Goal: Information Seeking & Learning: Learn about a topic

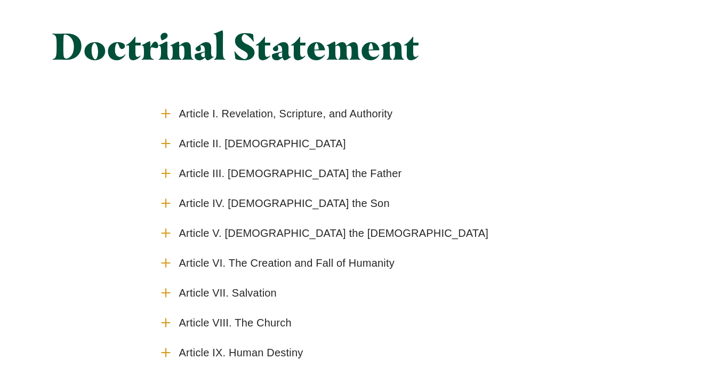
scroll to position [76, 0]
click at [269, 114] on span "Article I. Revelation, Scripture, and Authority" at bounding box center [286, 113] width 214 height 13
click at [0, 0] on input "Article I. Revelation, Scripture, and Authority" at bounding box center [0, 0] width 0 height 0
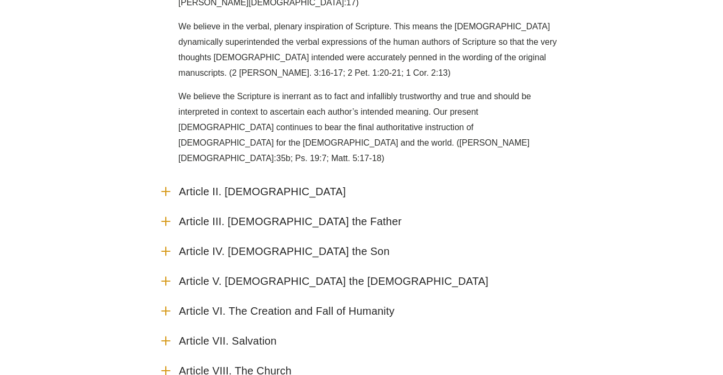
scroll to position [256, 0]
click at [294, 185] on span "Article II. [DEMOGRAPHIC_DATA]" at bounding box center [262, 191] width 167 height 13
click at [0, 0] on input "Article II. [DEMOGRAPHIC_DATA]" at bounding box center [0, 0] width 0 height 0
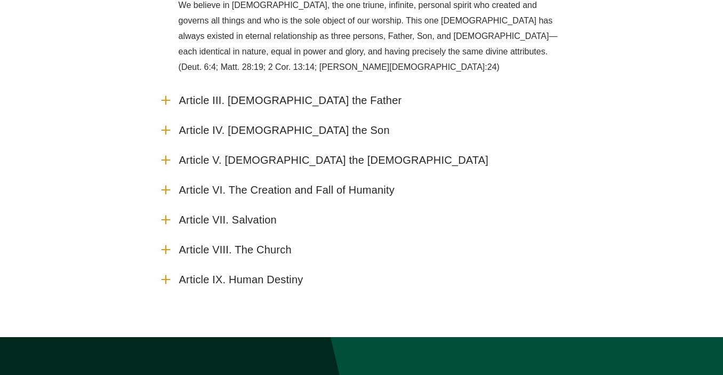
scroll to position [464, 0]
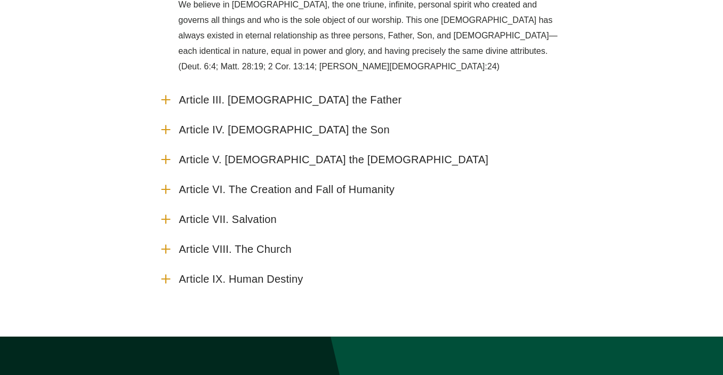
click at [259, 213] on span "Article VII. Salvation" at bounding box center [228, 219] width 98 height 13
click at [0, 0] on input "Article VII. Salvation" at bounding box center [0, 0] width 0 height 0
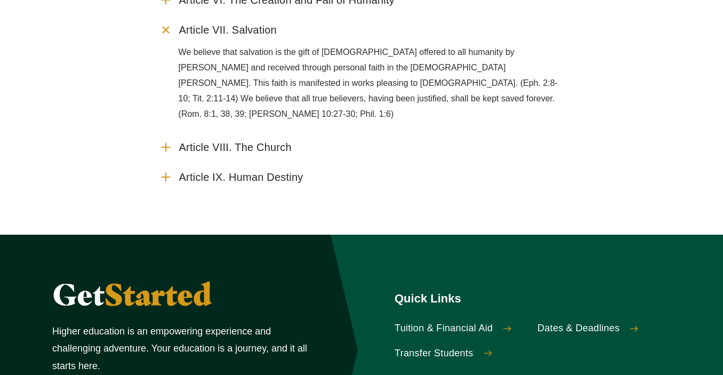
scroll to position [655, 0]
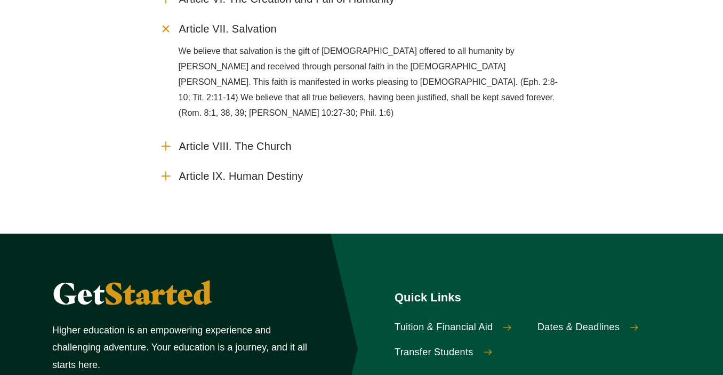
click at [274, 170] on span "Article IX. Human Destiny" at bounding box center [241, 176] width 124 height 13
click at [0, 0] on input "Article IX. Human Destiny" at bounding box center [0, 0] width 0 height 0
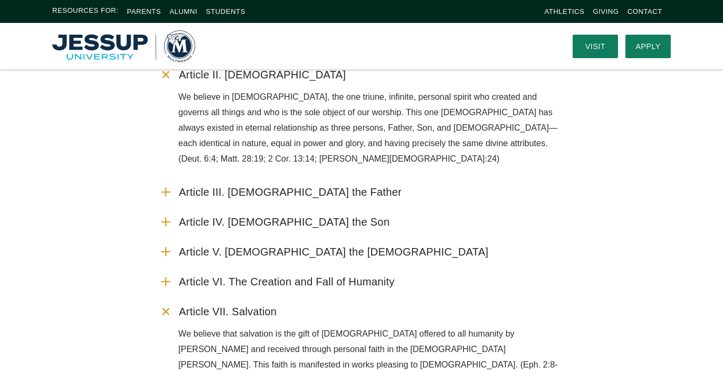
scroll to position [0, 0]
